Goal: Task Accomplishment & Management: Use online tool/utility

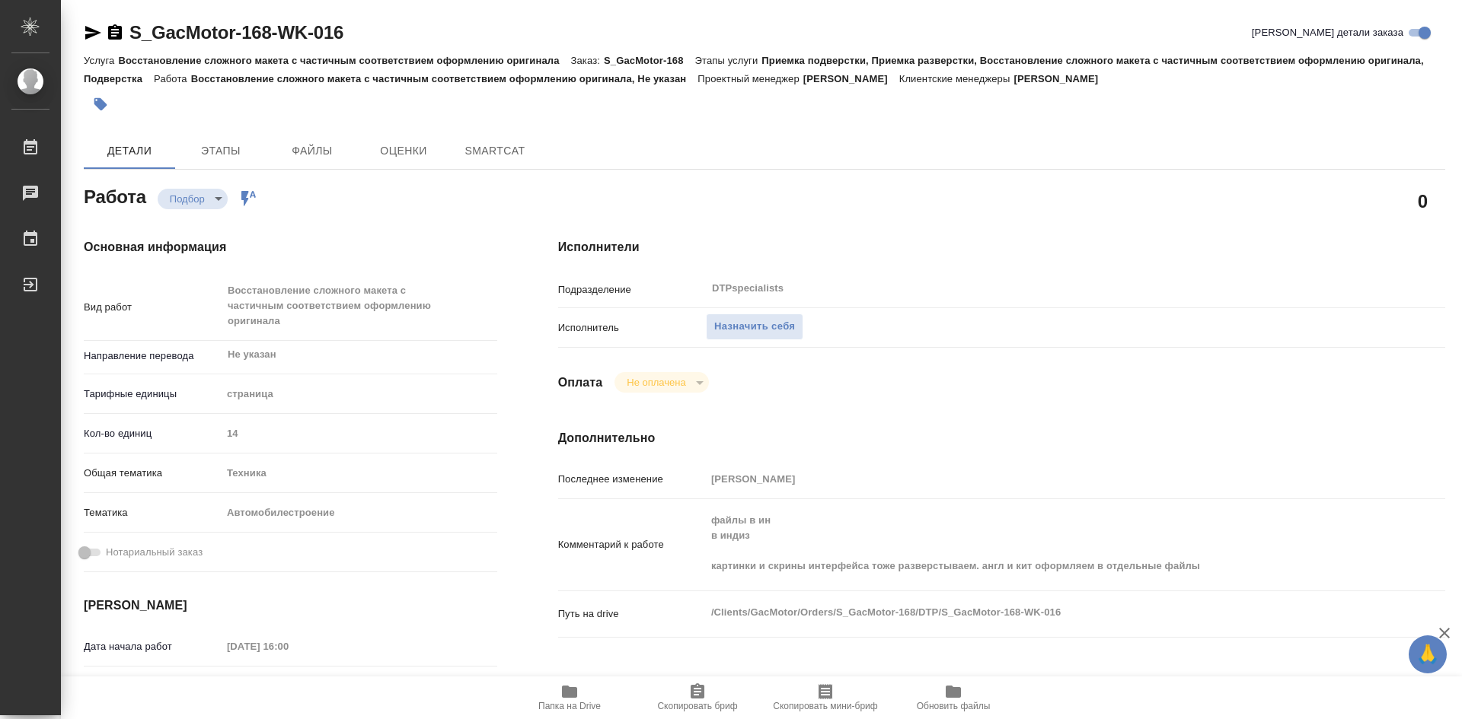
type textarea "x"
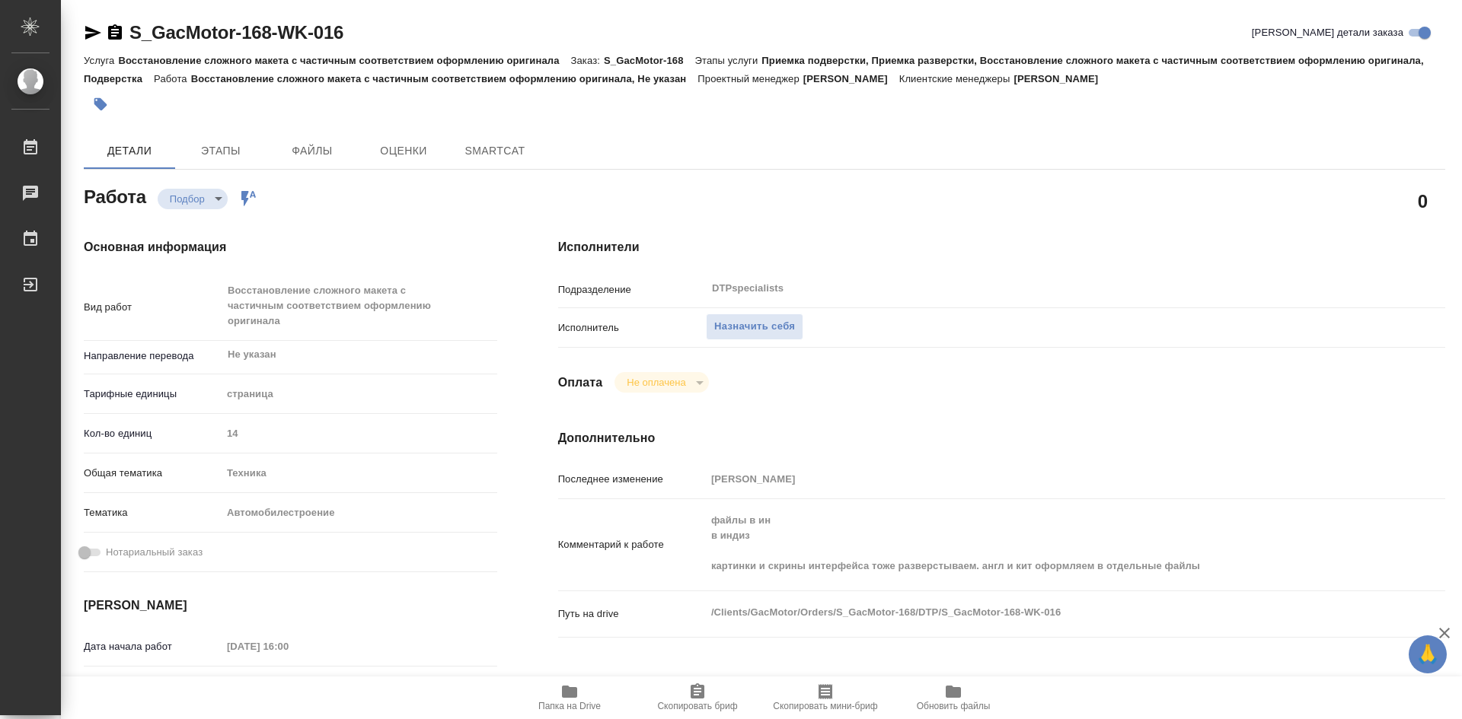
type textarea "x"
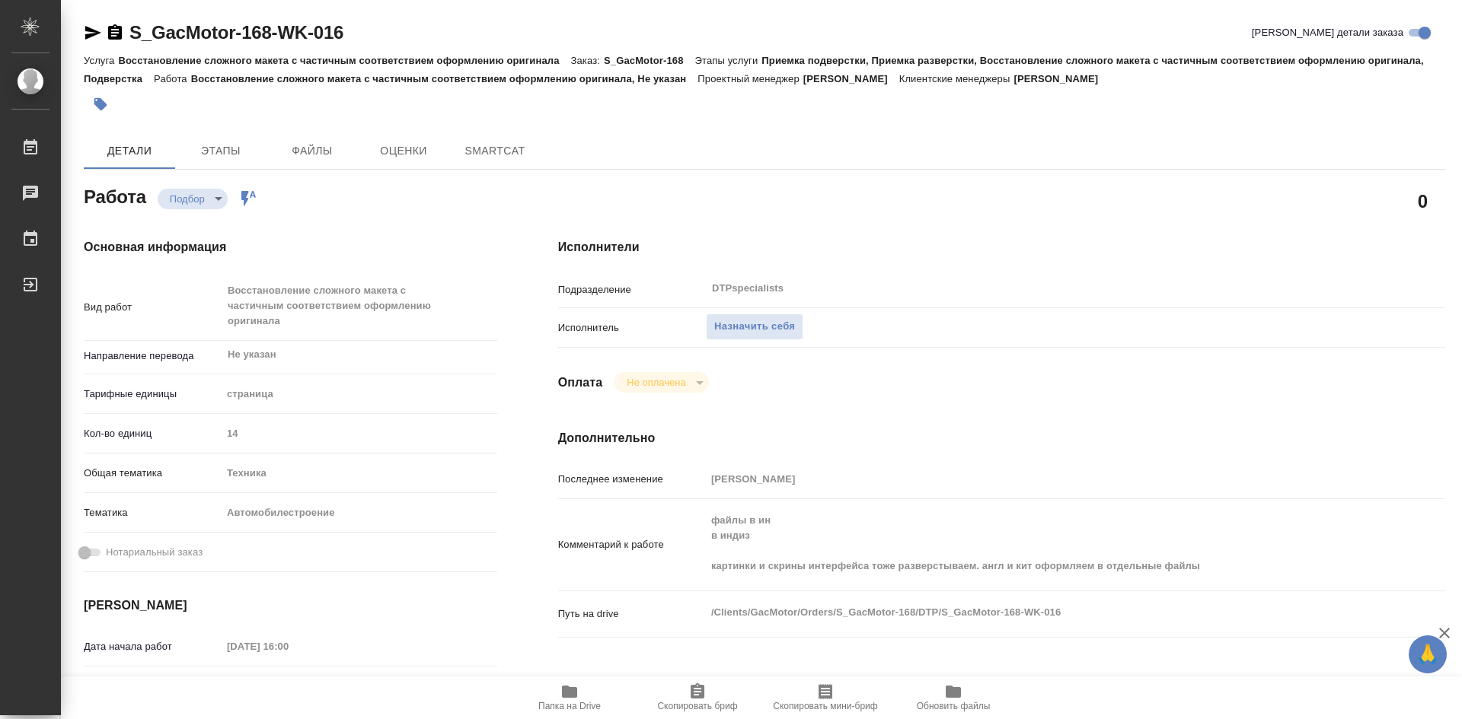
type textarea "x"
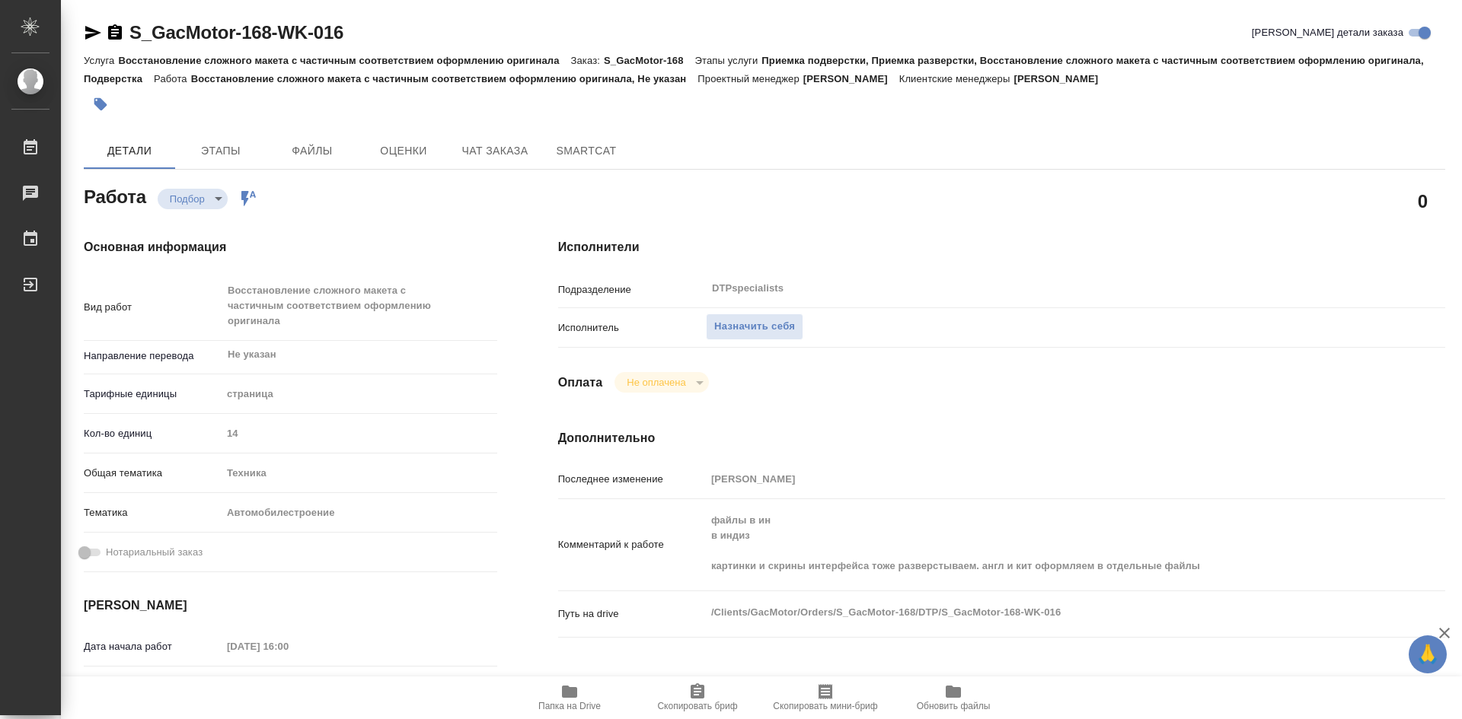
type textarea "x"
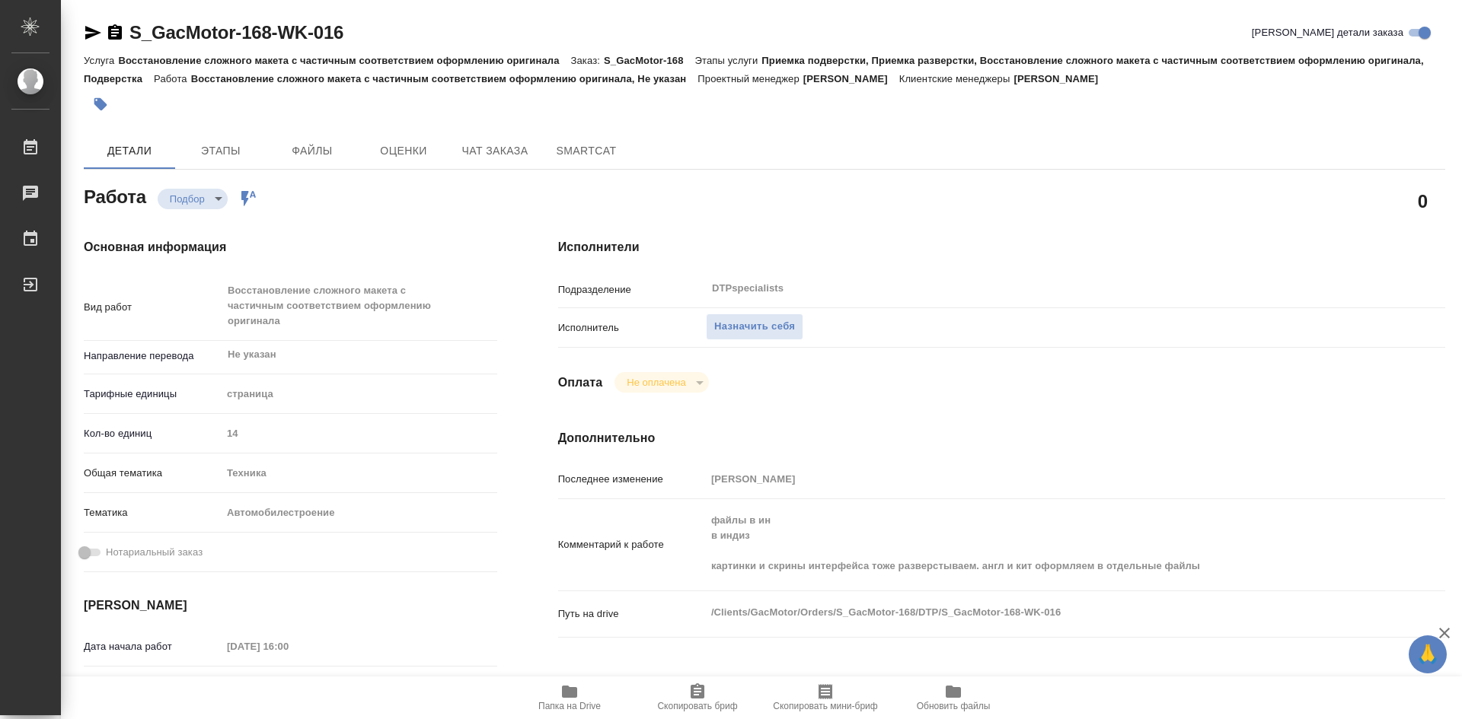
type textarea "x"
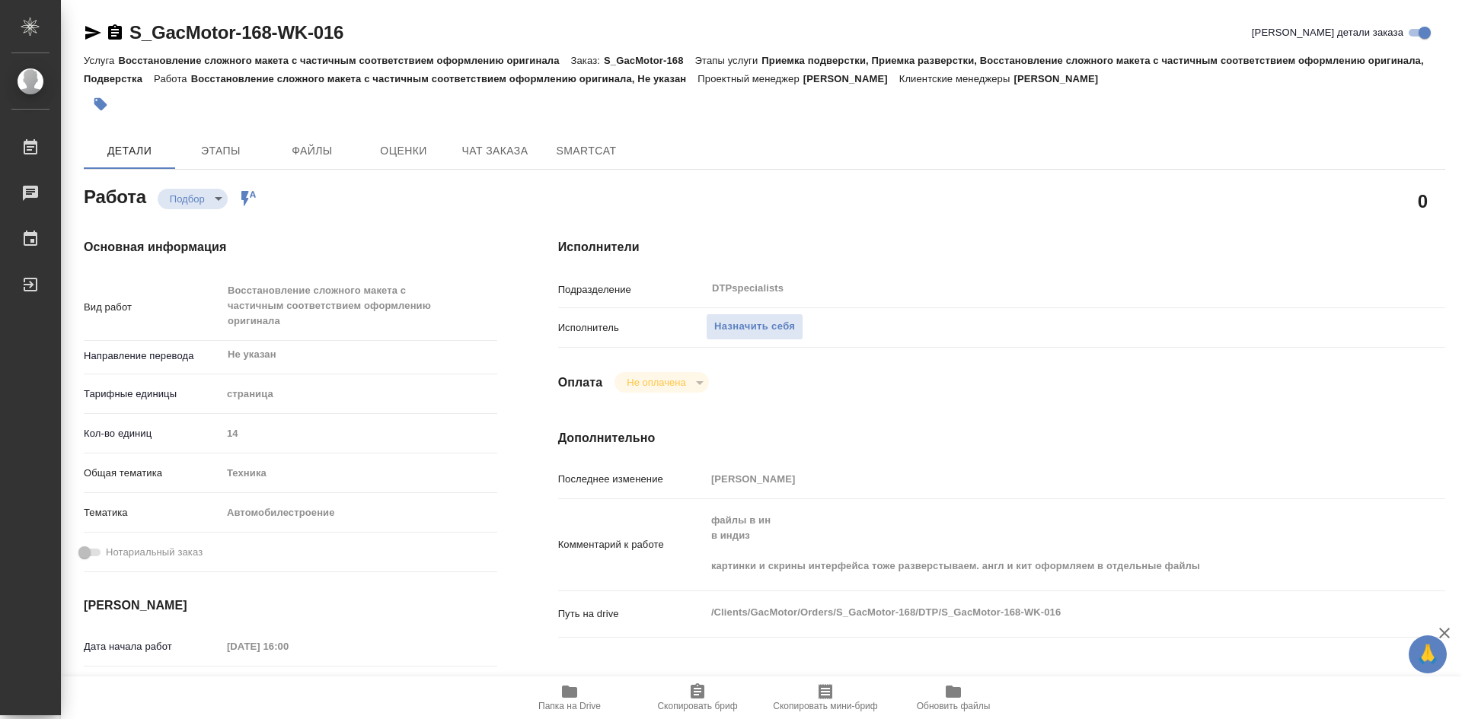
click at [570, 707] on span "Папка на Drive" at bounding box center [569, 706] width 62 height 11
click at [568, 703] on span "Папка на Drive" at bounding box center [569, 706] width 62 height 11
